Goal: Obtain resource: Download file/media

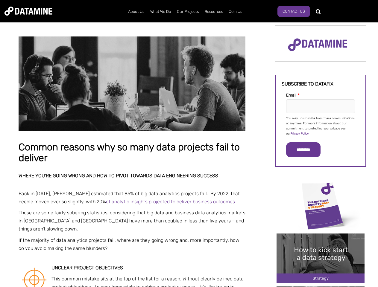
click at [321, 126] on p "You may unsubscribe from these communications at any time. For more information…" at bounding box center [320, 126] width 69 height 20
click at [307, 150] on input "*********" at bounding box center [303, 149] width 34 height 15
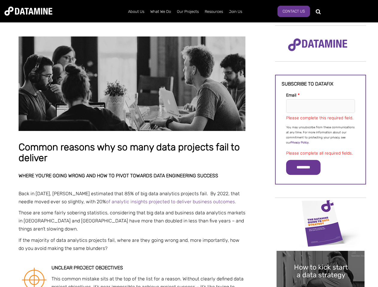
click at [321, 206] on img "Image grid with {{ image_count }} images." at bounding box center [321, 223] width 88 height 49
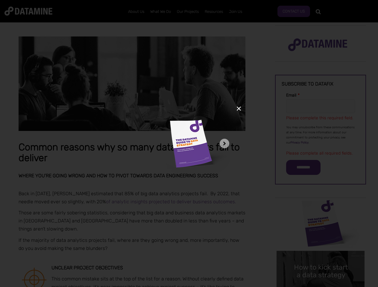
click at [321, 206] on div "✕" at bounding box center [189, 143] width 378 height 287
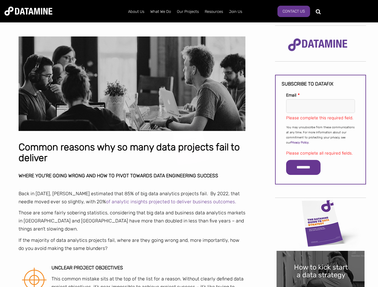
click at [321, 258] on div "✕" at bounding box center [189, 143] width 378 height 287
click at [321, 258] on img "Image grid with {{ image_count }} images." at bounding box center [321, 275] width 88 height 49
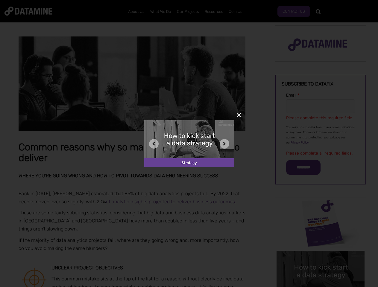
click at [321, 287] on div "✕" at bounding box center [189, 143] width 378 height 287
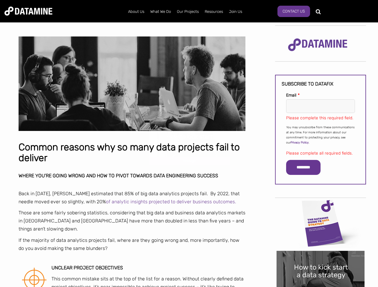
click at [321, 287] on div "✕" at bounding box center [189, 143] width 378 height 287
